Goal: Navigation & Orientation: Find specific page/section

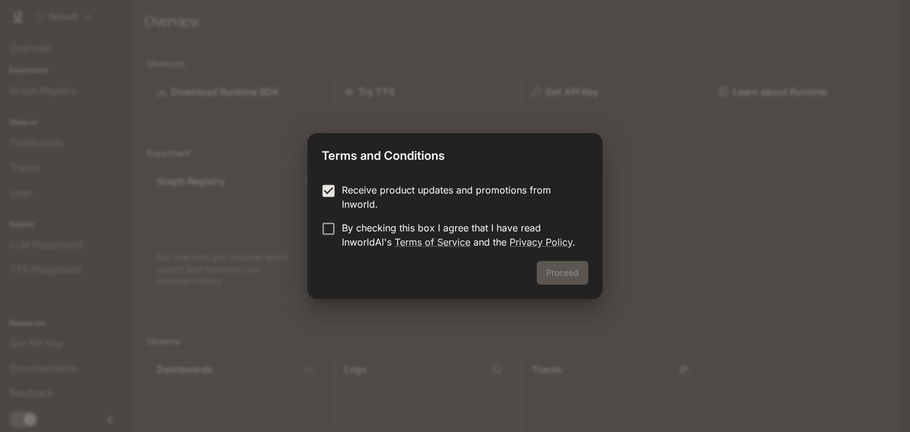
click at [343, 229] on p "By checking this box I agree that I have read InworldAI's Terms of Service and …" at bounding box center [460, 235] width 237 height 28
click at [546, 270] on button "Proceed" at bounding box center [563, 273] width 52 height 24
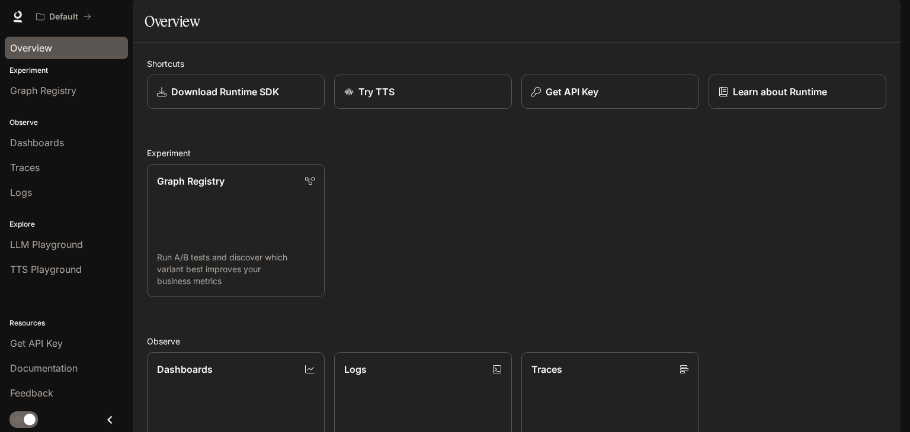
click at [46, 50] on span "Overview" at bounding box center [31, 48] width 42 height 14
click at [256, 352] on link "Dashboards View and analyze your workspace metrics" at bounding box center [235, 419] width 179 height 134
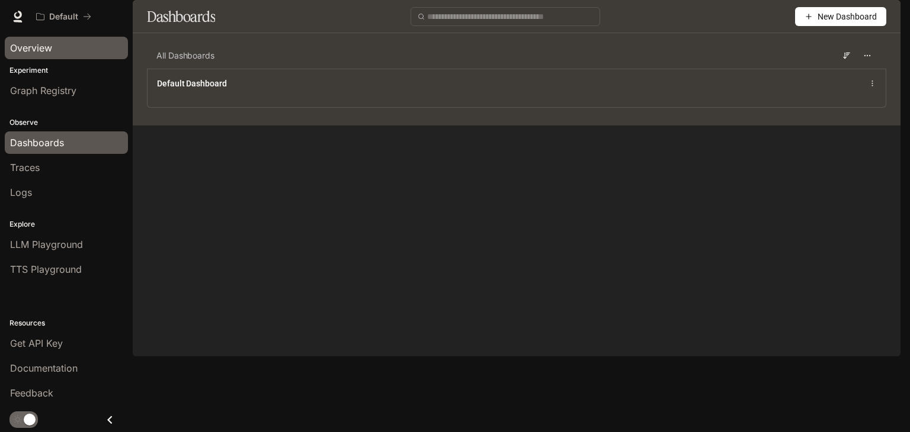
click at [49, 53] on span "Overview" at bounding box center [31, 48] width 42 height 14
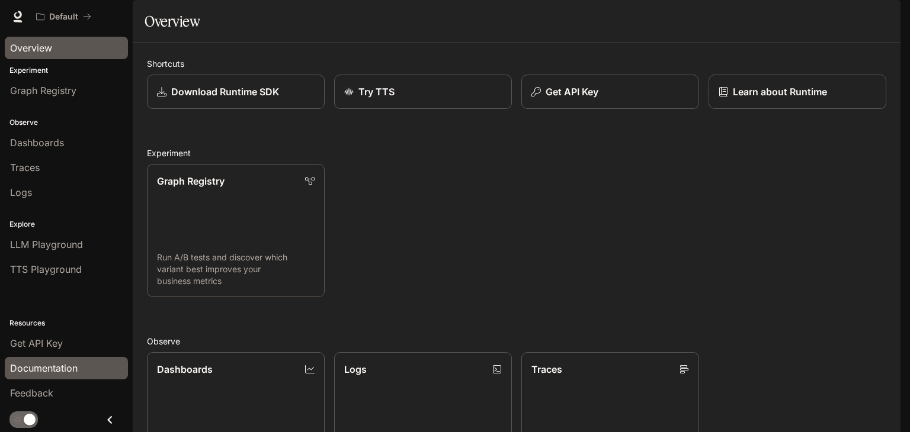
click at [61, 369] on span "Documentation" at bounding box center [44, 368] width 68 height 14
